Goal: Find specific page/section: Find specific page/section

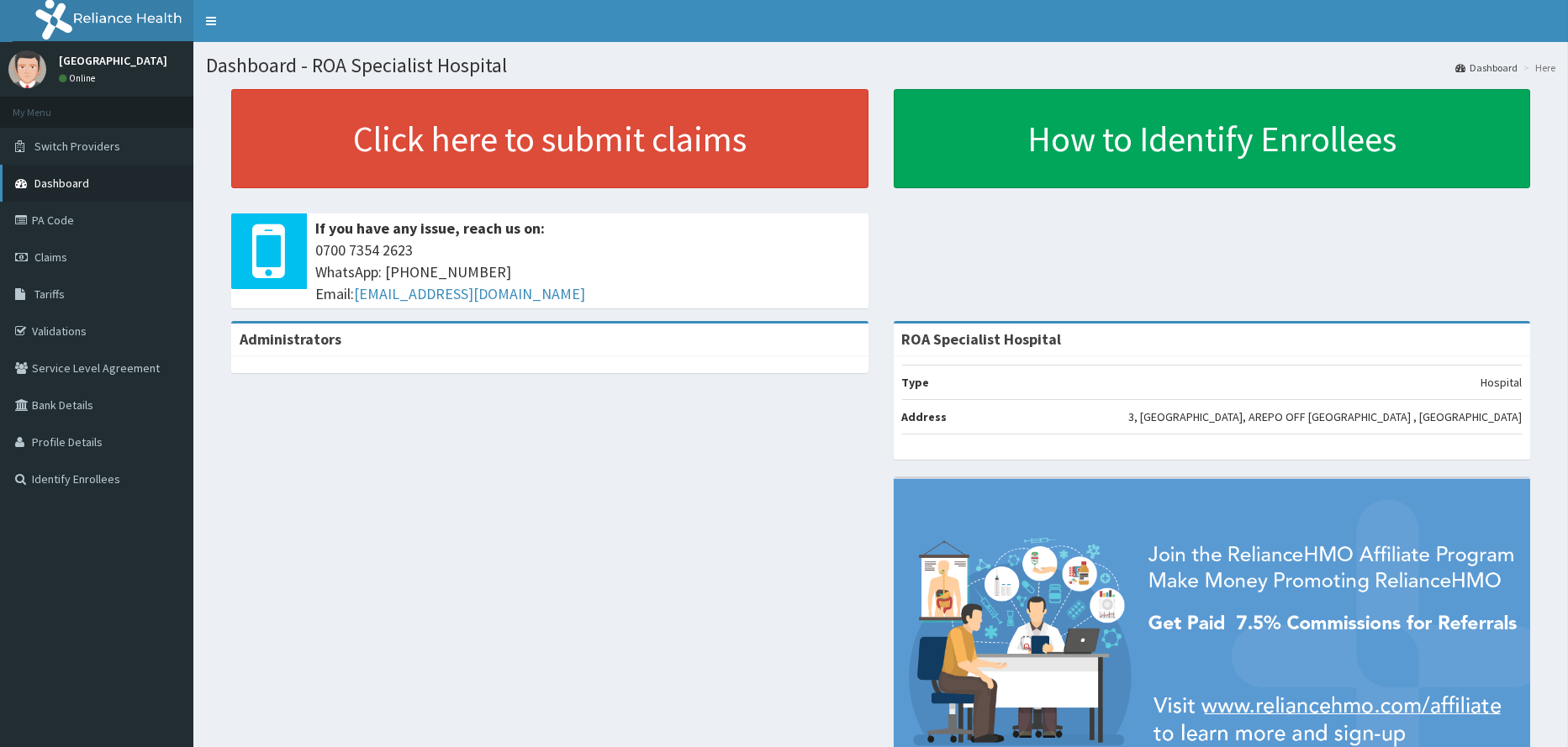
click at [58, 182] on span "Dashboard" at bounding box center [62, 183] width 55 height 15
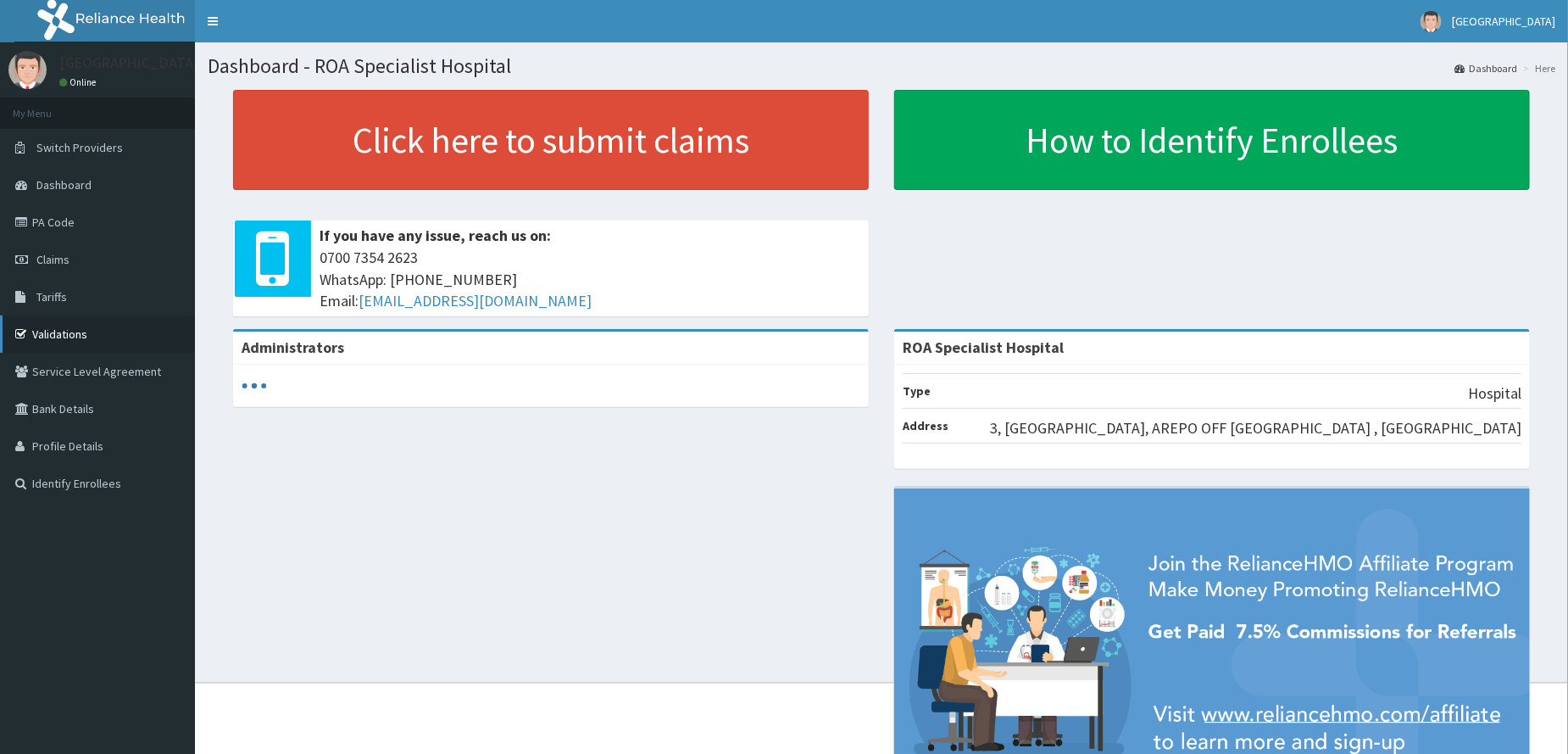
click at [43, 327] on link "Validations" at bounding box center [97, 334] width 195 height 37
